Goal: Transaction & Acquisition: Purchase product/service

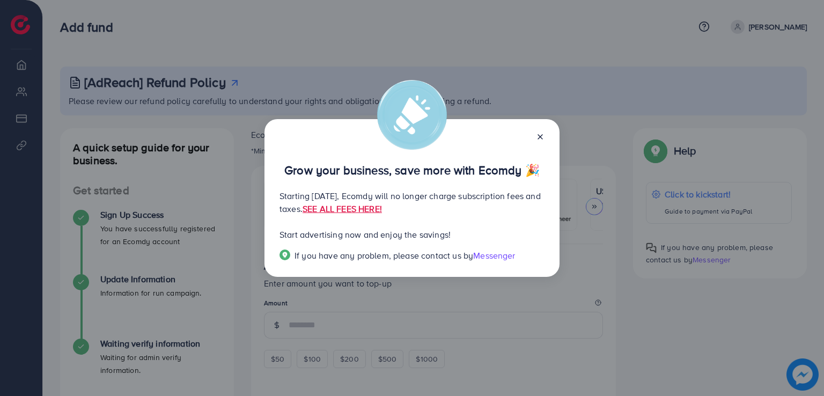
click at [539, 133] on icon at bounding box center [540, 137] width 9 height 9
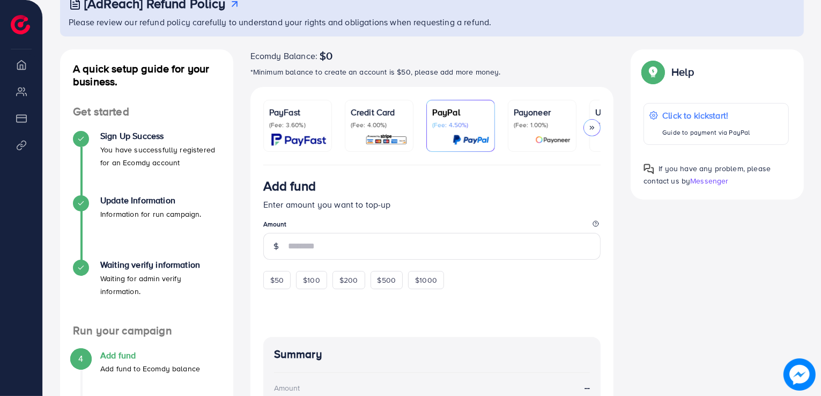
scroll to position [274, 0]
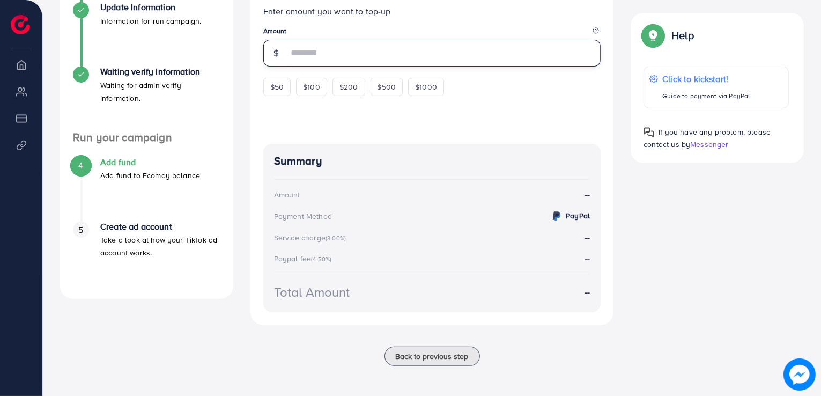
click at [310, 48] on input "number" at bounding box center [444, 53] width 313 height 27
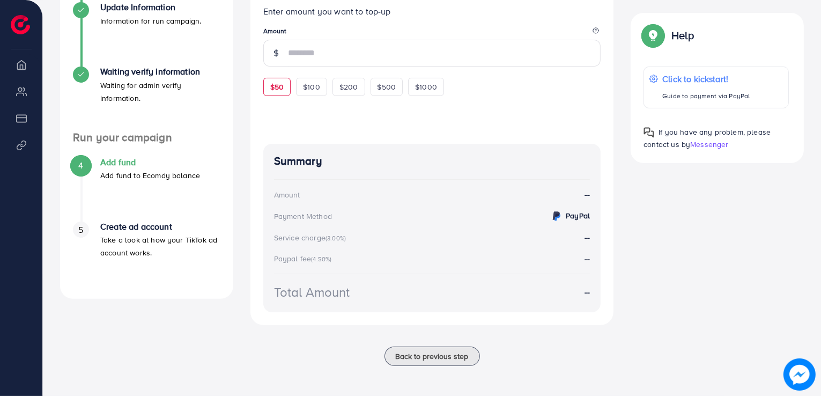
click at [270, 85] on div "Add fund Enter amount you want to top-up Amount $50 $100 $200 $500 $1000" at bounding box center [432, 40] width 338 height 111
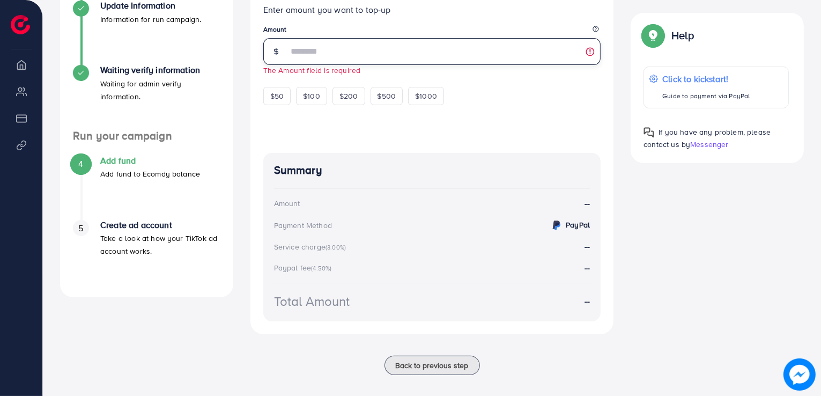
click at [347, 58] on input "number" at bounding box center [444, 51] width 313 height 27
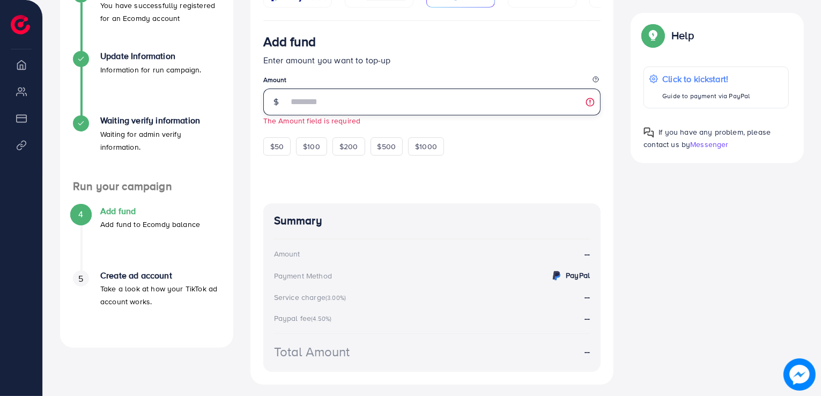
scroll to position [166, 0]
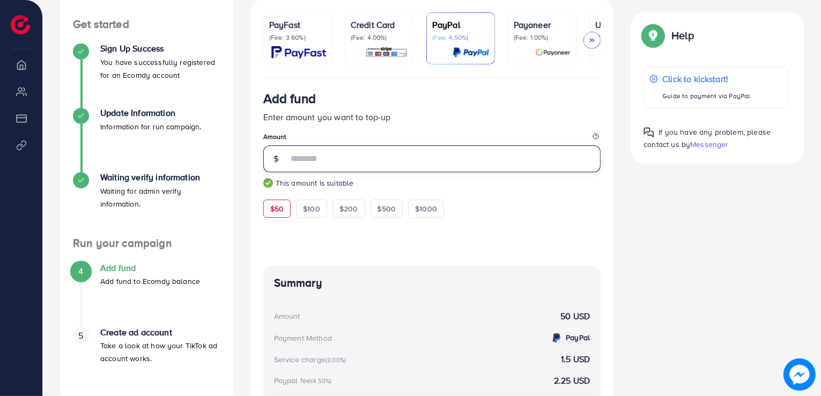
type input "**"
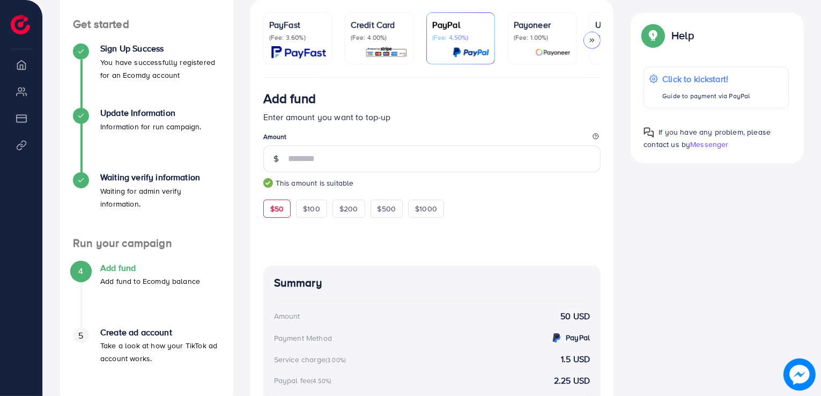
click at [438, 181] on small "This amount is suitable" at bounding box center [432, 183] width 338 height 11
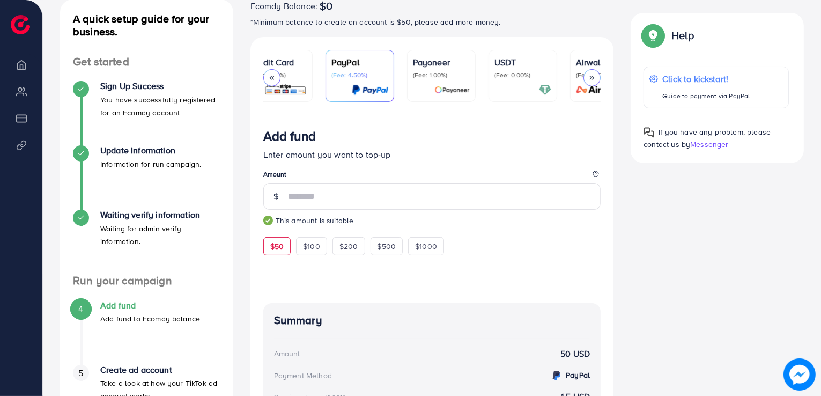
scroll to position [0, 138]
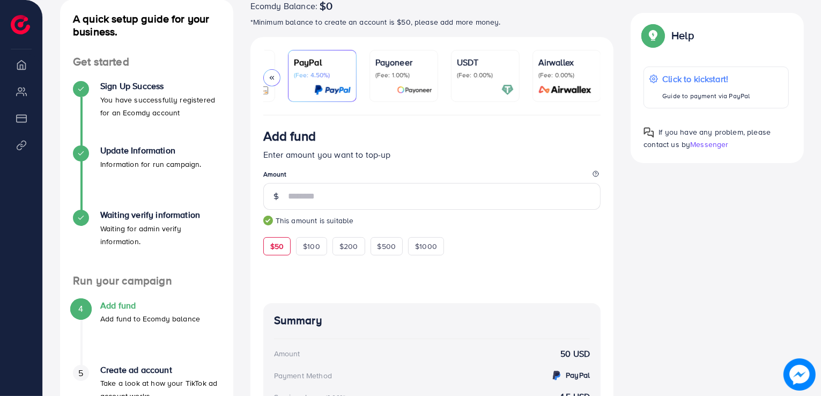
click at [474, 71] on p "(Fee: 0.00%)" at bounding box center [485, 75] width 57 height 9
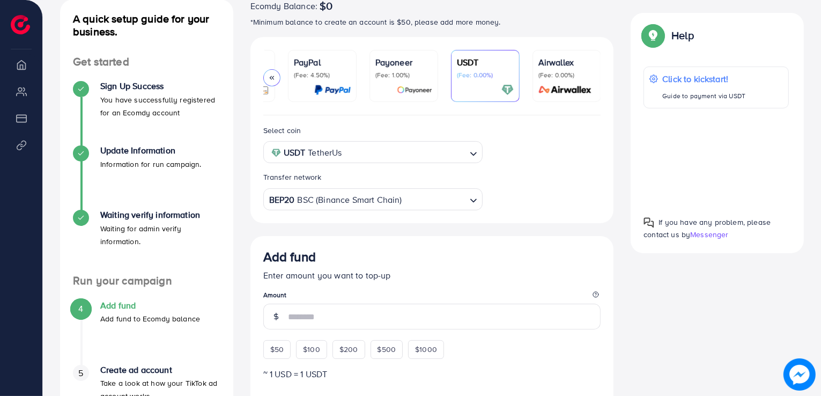
click at [423, 157] on input "Search for option" at bounding box center [405, 152] width 120 height 17
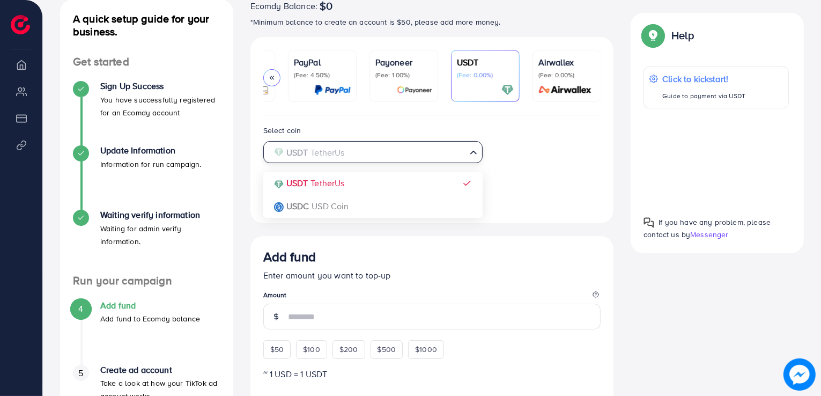
click at [423, 157] on input "Search for option" at bounding box center [366, 152] width 197 height 17
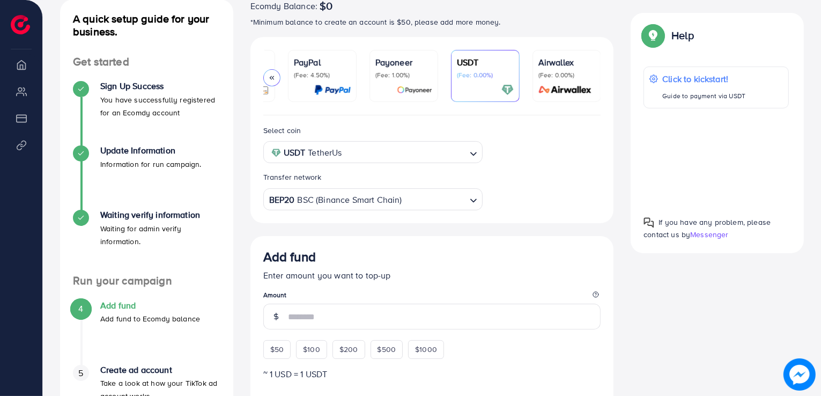
click at [535, 158] on div "Select coin USDT TetherUs Loading... USDT TetherUs USDC USD Coin Transfer netwo…" at bounding box center [432, 167] width 355 height 86
click at [437, 155] on input "Search for option" at bounding box center [405, 152] width 120 height 17
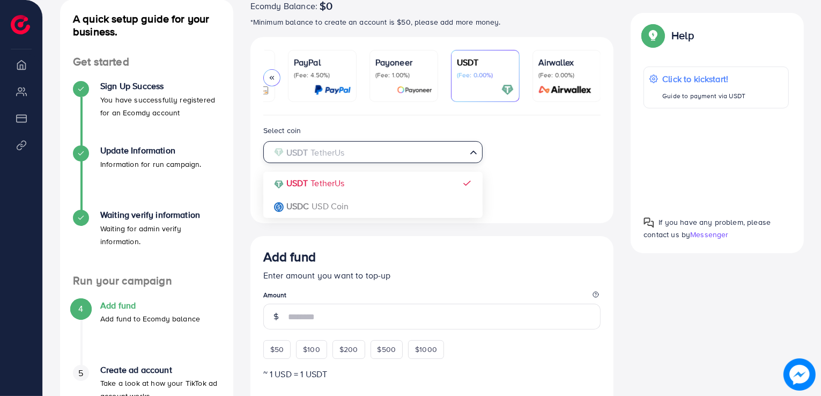
click at [437, 155] on input "Search for option" at bounding box center [366, 152] width 197 height 17
click at [531, 155] on div "Select coin USDT TetherUs Loading... USDT TetherUs USDC USD Coin Transfer netwo…" at bounding box center [432, 167] width 355 height 86
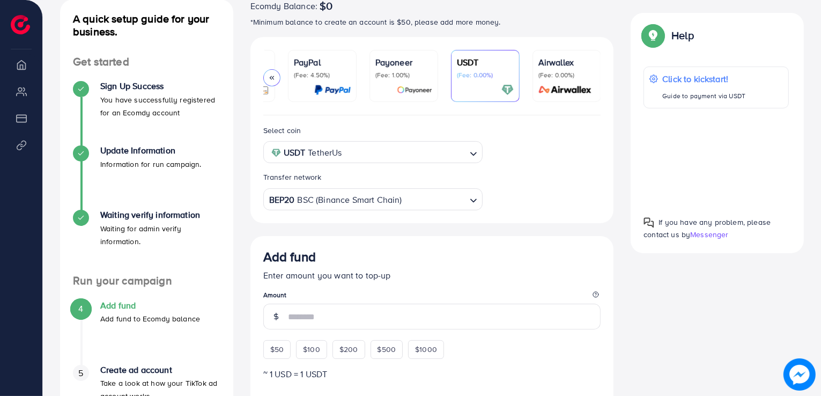
click at [461, 154] on input "Search for option" at bounding box center [405, 152] width 120 height 17
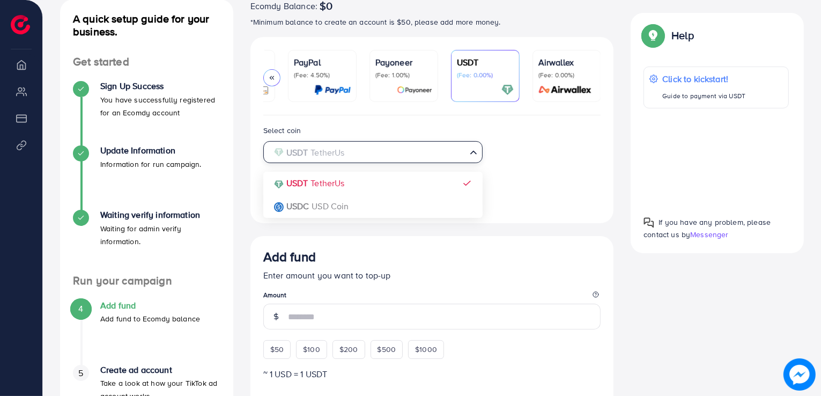
click at [461, 154] on input "Search for option" at bounding box center [366, 152] width 197 height 17
click at [528, 164] on div "Select coin USDT TetherUs Loading... USDT TetherUs USDC USD Coin Transfer netwo…" at bounding box center [432, 167] width 355 height 86
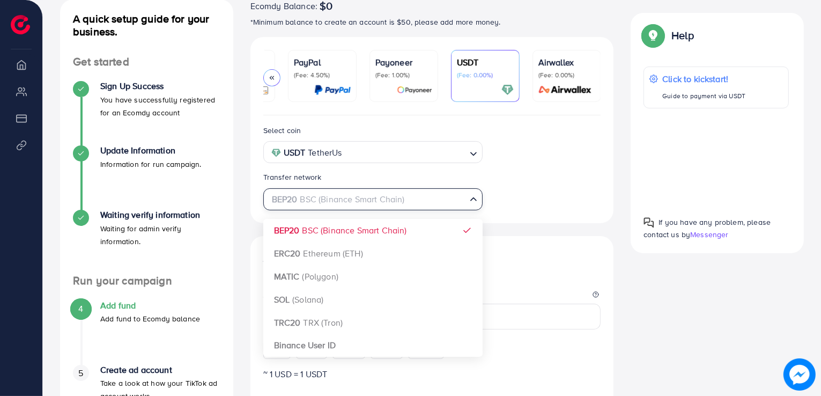
click at [427, 204] on input "Search for option" at bounding box center [366, 199] width 197 height 17
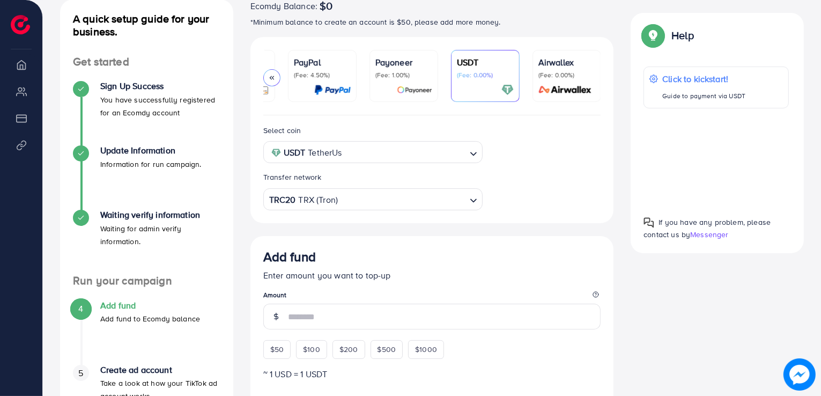
click at [318, 323] on div "Select coin USDT TetherUs Loading... Transfer network TRC20 TRX (Tron) Loading.…" at bounding box center [433, 396] width 364 height 562
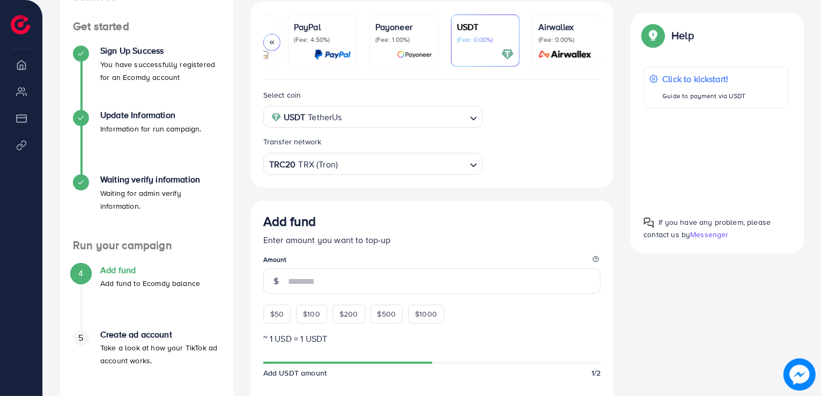
scroll to position [182, 0]
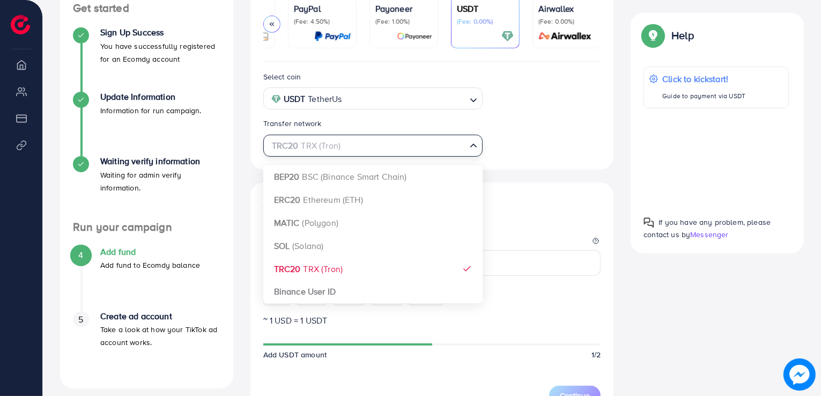
click at [447, 150] on input "Search for option" at bounding box center [366, 145] width 197 height 17
click at [549, 150] on div "Select coin USDT TetherUs Loading... Transfer network TRC20 TRX (Tron) Loading.…" at bounding box center [432, 113] width 355 height 86
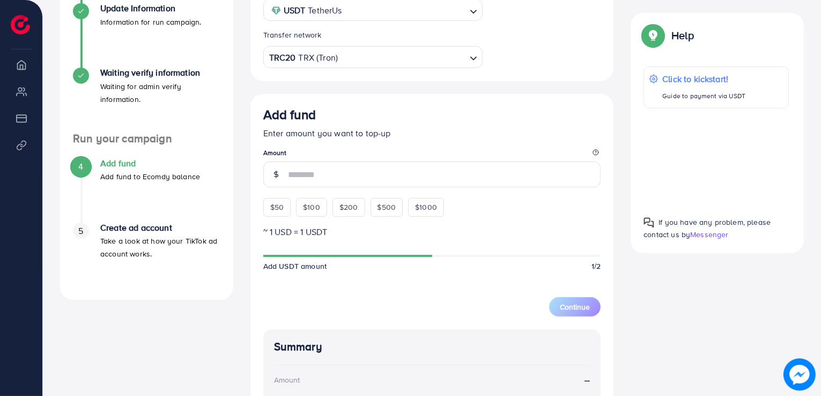
scroll to position [290, 0]
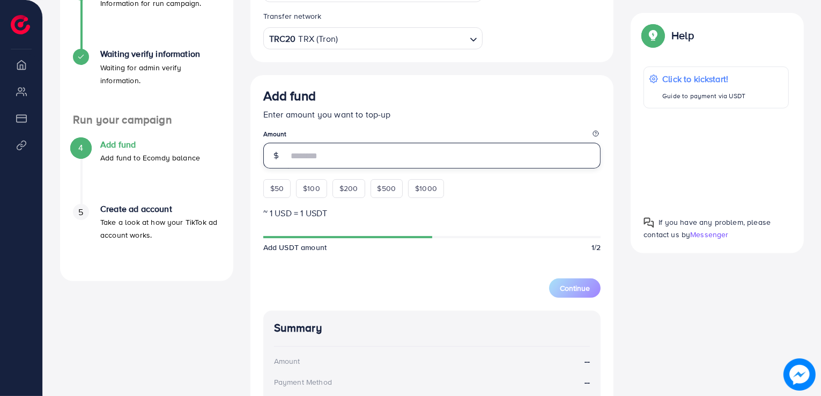
click at [393, 159] on input "number" at bounding box center [444, 156] width 313 height 26
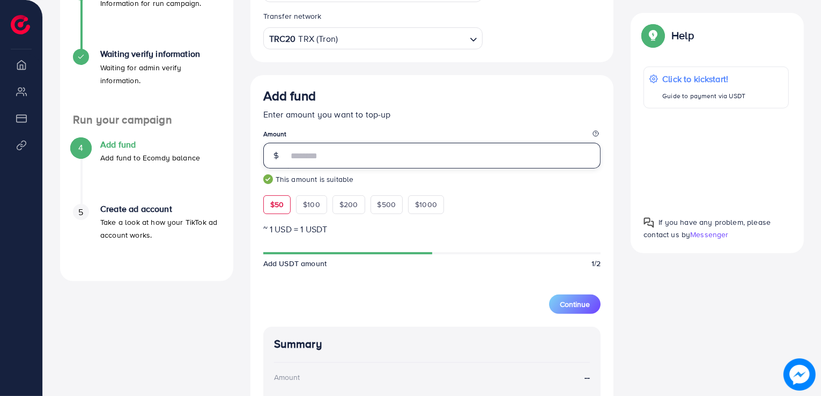
type input "**"
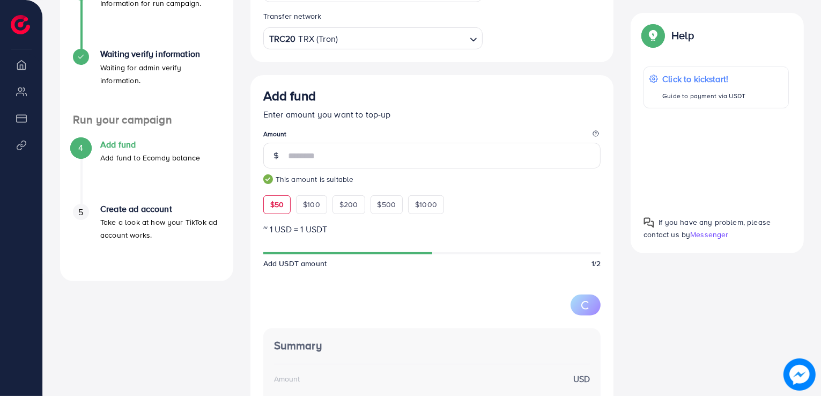
click at [457, 181] on small "This amount is suitable" at bounding box center [432, 179] width 338 height 11
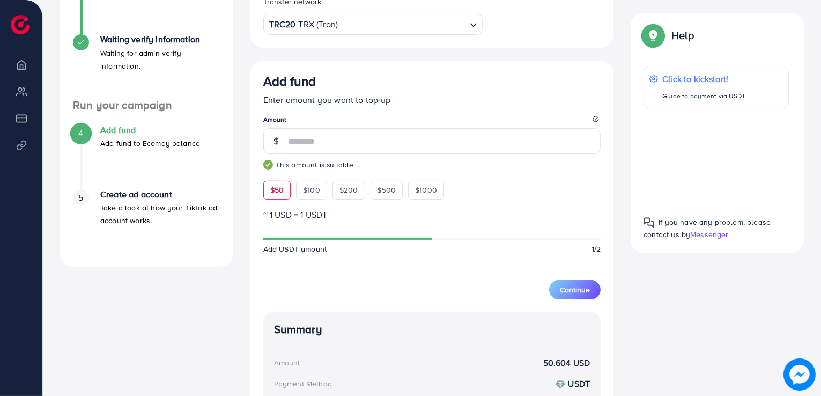
scroll to position [397, 0]
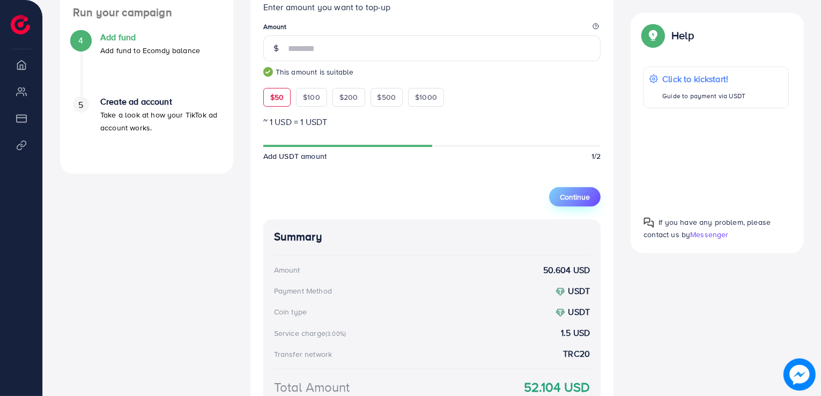
click at [579, 198] on span "Continue" at bounding box center [575, 197] width 30 height 11
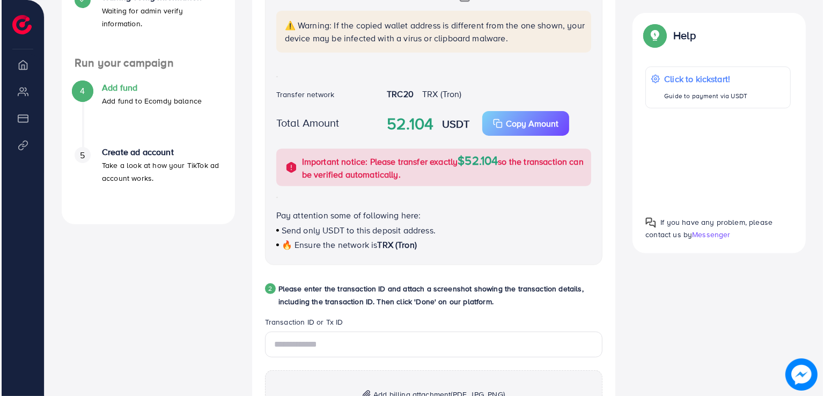
scroll to position [343, 0]
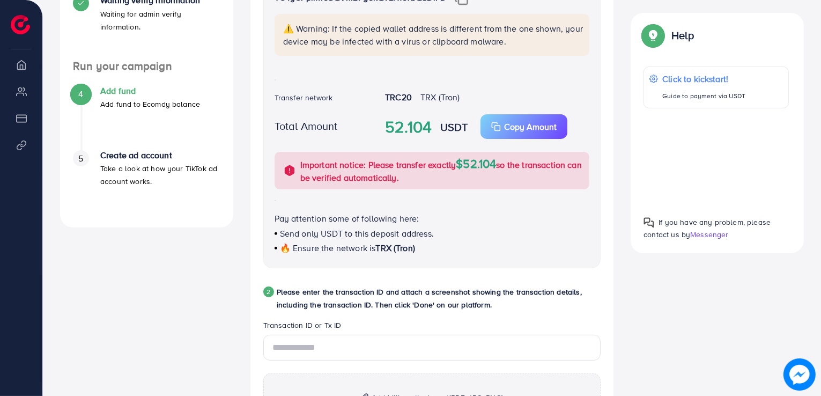
click at [710, 164] on div at bounding box center [716, 158] width 145 height 82
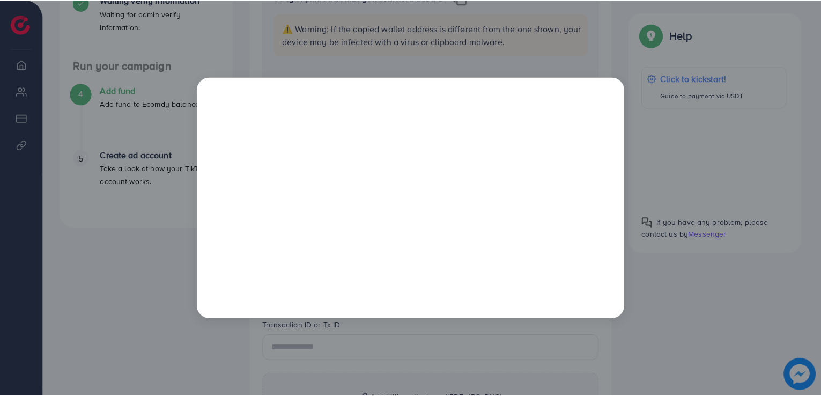
scroll to position [0, 0]
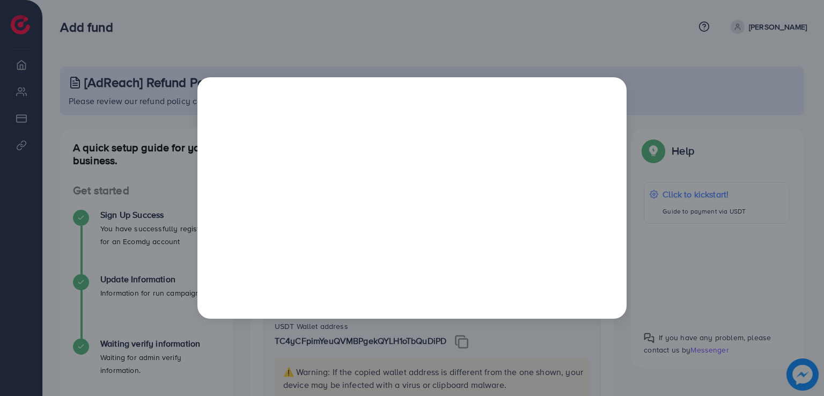
click at [682, 128] on div at bounding box center [412, 198] width 824 height 396
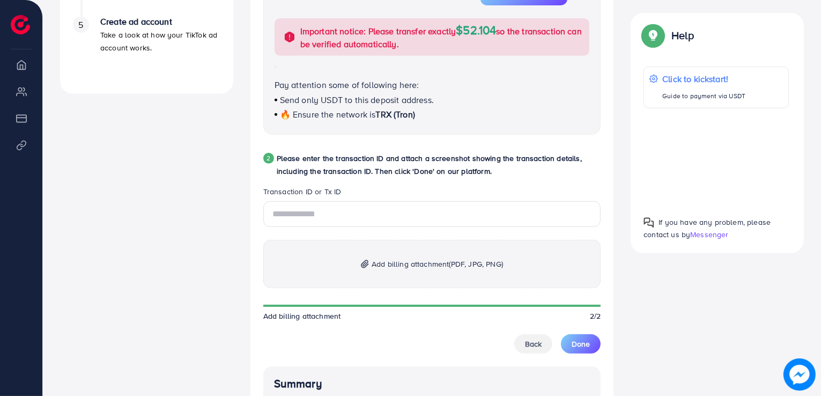
scroll to position [483, 0]
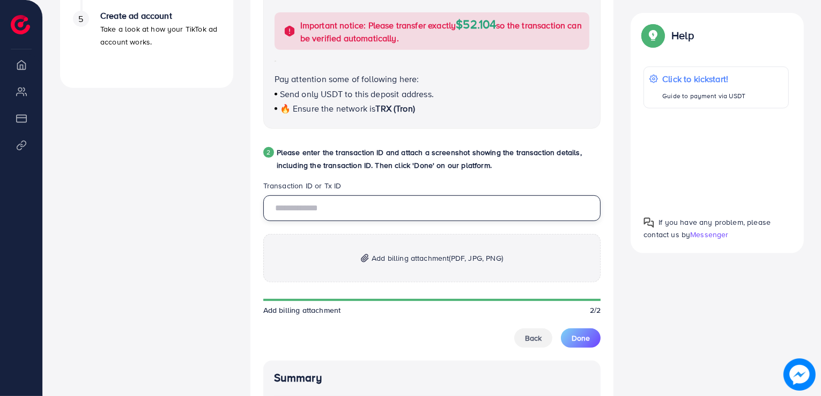
click at [322, 212] on input "text" at bounding box center [432, 208] width 338 height 26
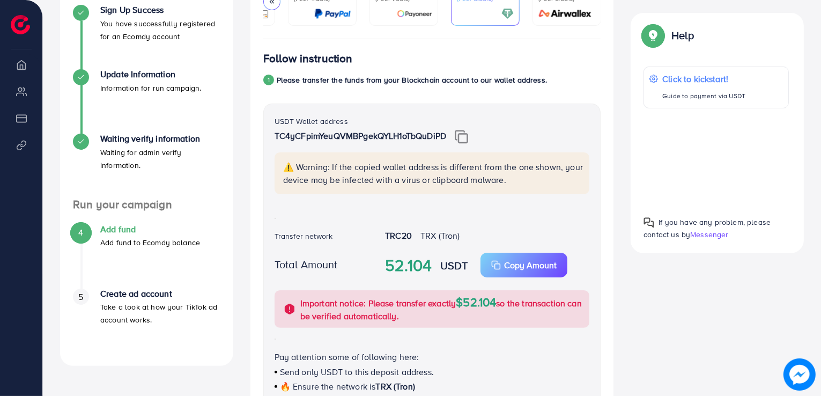
scroll to position [268, 0]
